Goal: Check status

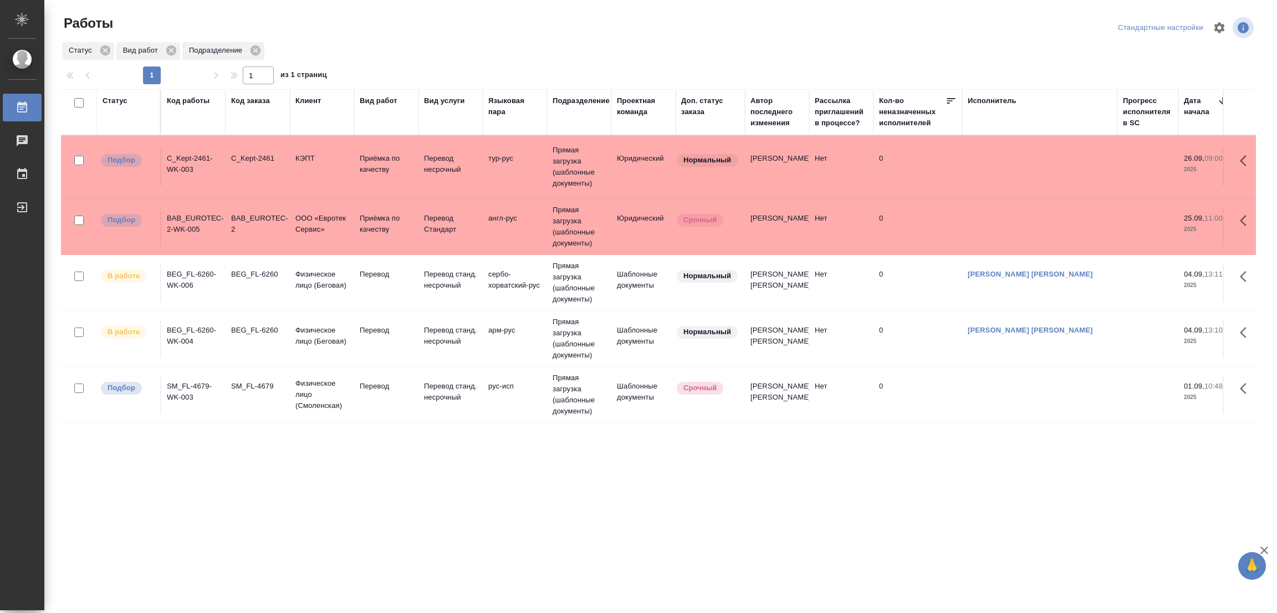
click at [506, 447] on div "Статус Код работы Код заказа Клиент Вид работ Вид услуги Языковая пара Подразде…" at bounding box center [658, 288] width 1195 height 399
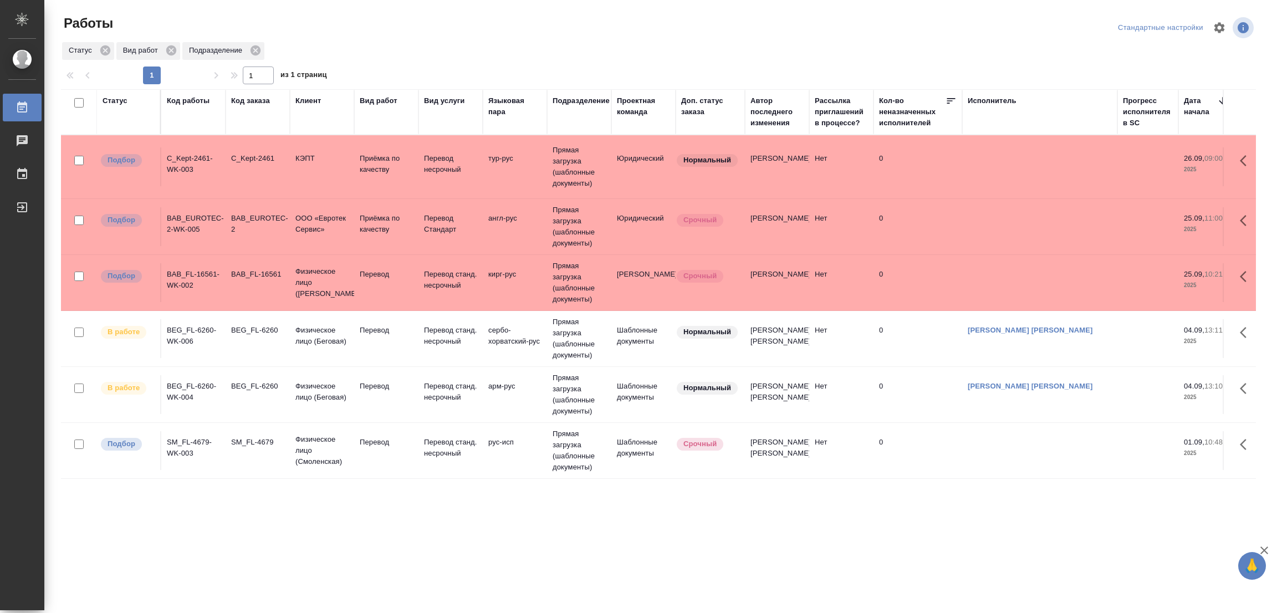
scroll to position [4, 0]
